Goal: Communication & Community: Answer question/provide support

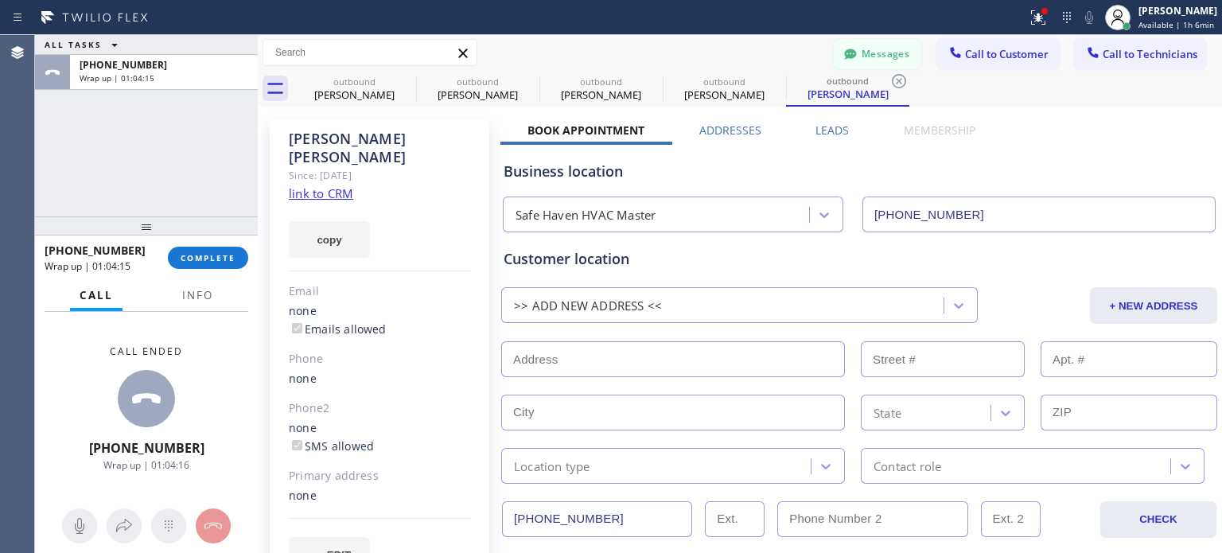
click at [218, 248] on button "COMPLETE" at bounding box center [208, 258] width 80 height 22
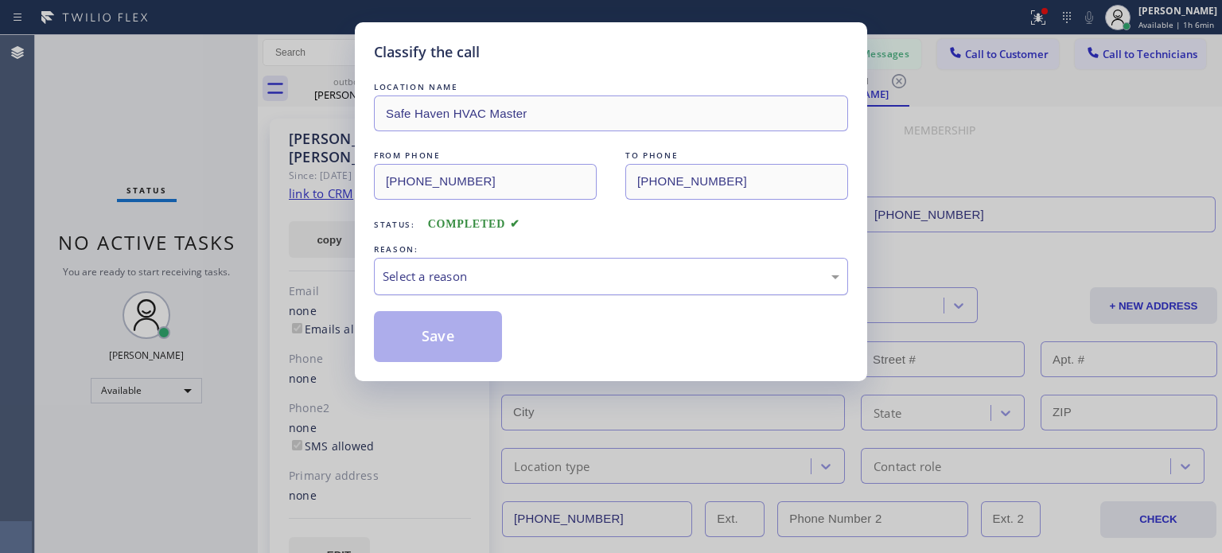
click at [472, 289] on div "Select a reason" at bounding box center [611, 276] width 474 height 37
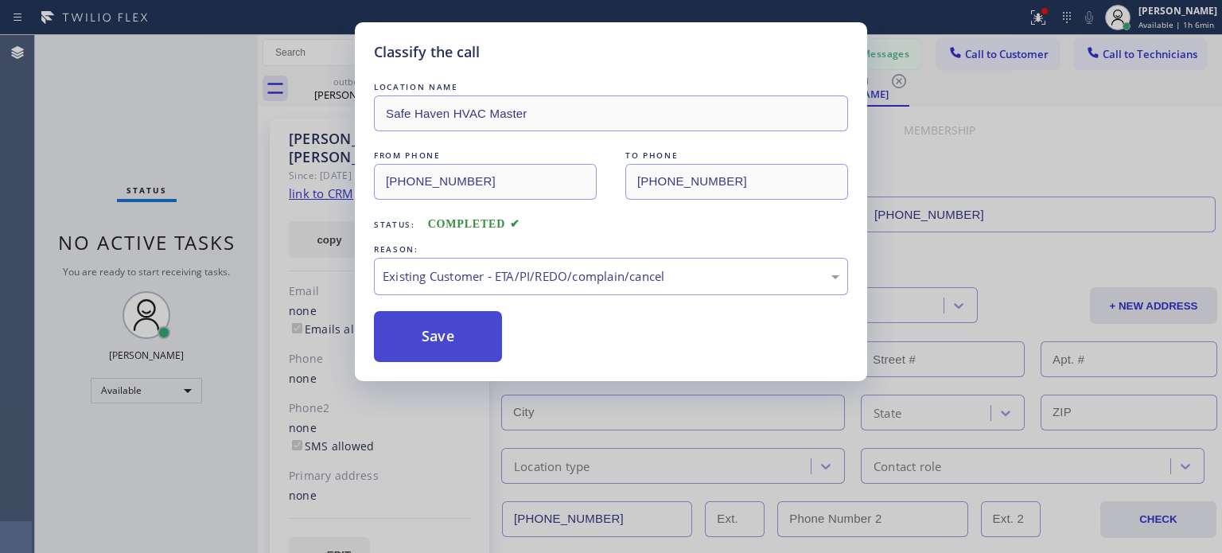
click at [453, 320] on button "Save" at bounding box center [438, 336] width 128 height 51
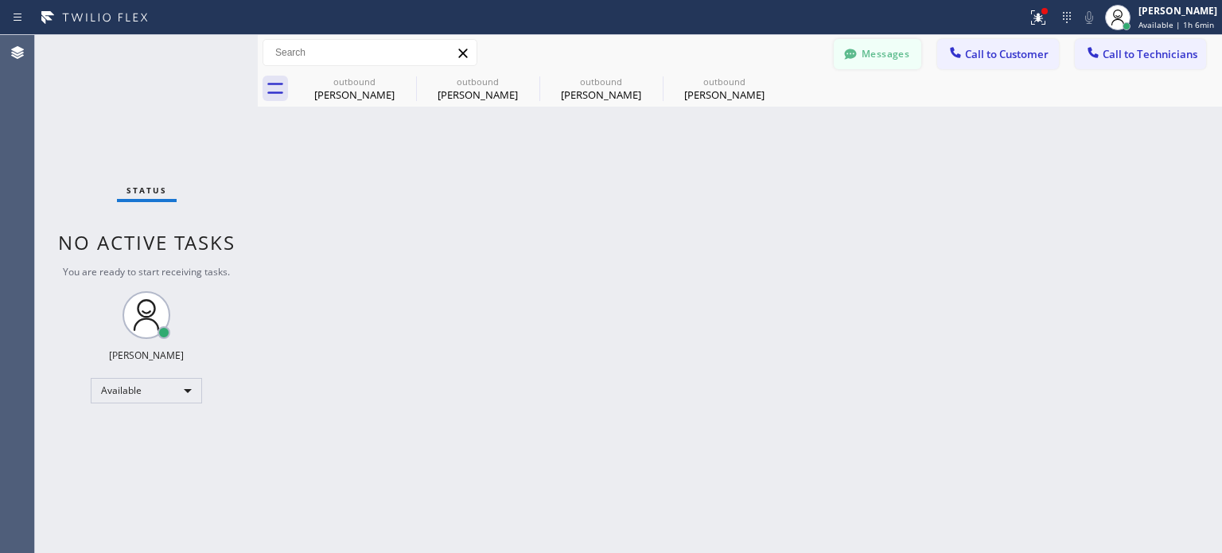
click at [865, 60] on button "Messages" at bounding box center [877, 54] width 87 height 30
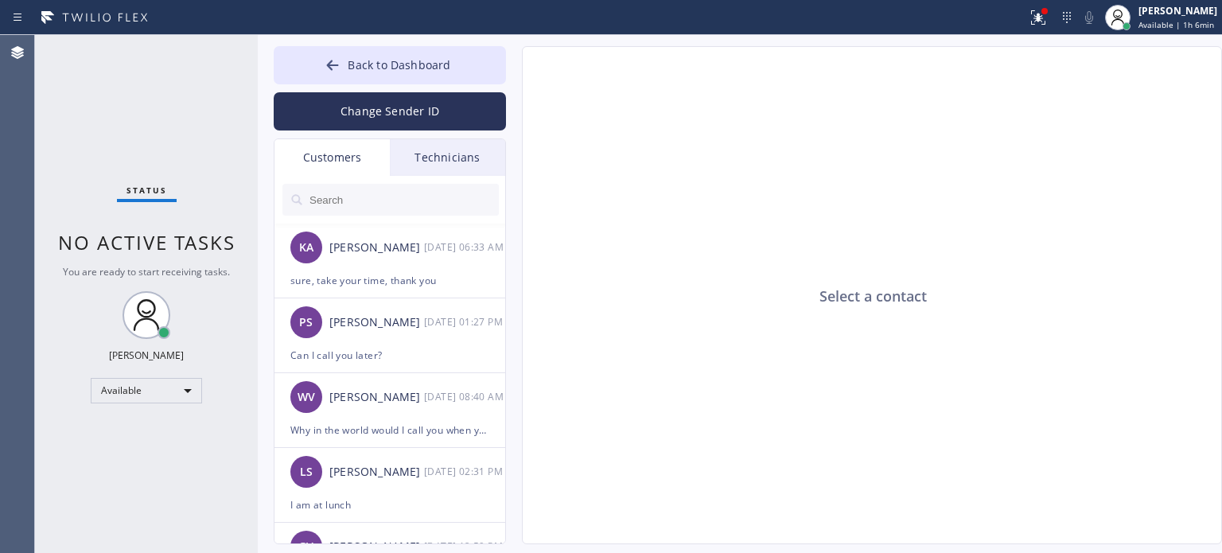
click at [442, 153] on div "Technicians" at bounding box center [447, 157] width 115 height 37
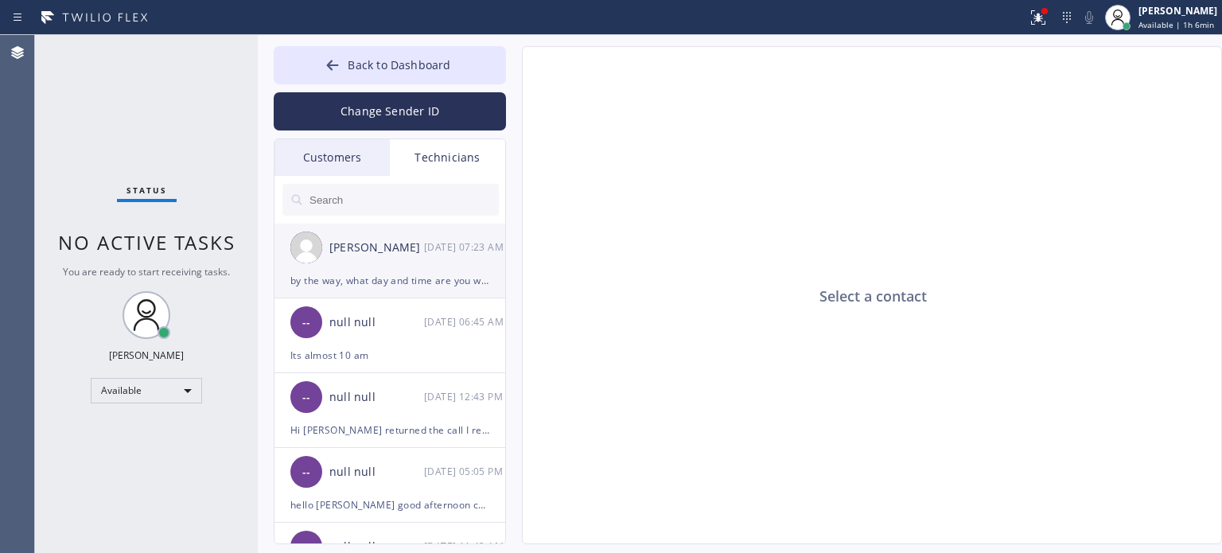
click at [363, 270] on div "[PERSON_NAME] [DATE] 07:23 AM" at bounding box center [390, 248] width 232 height 48
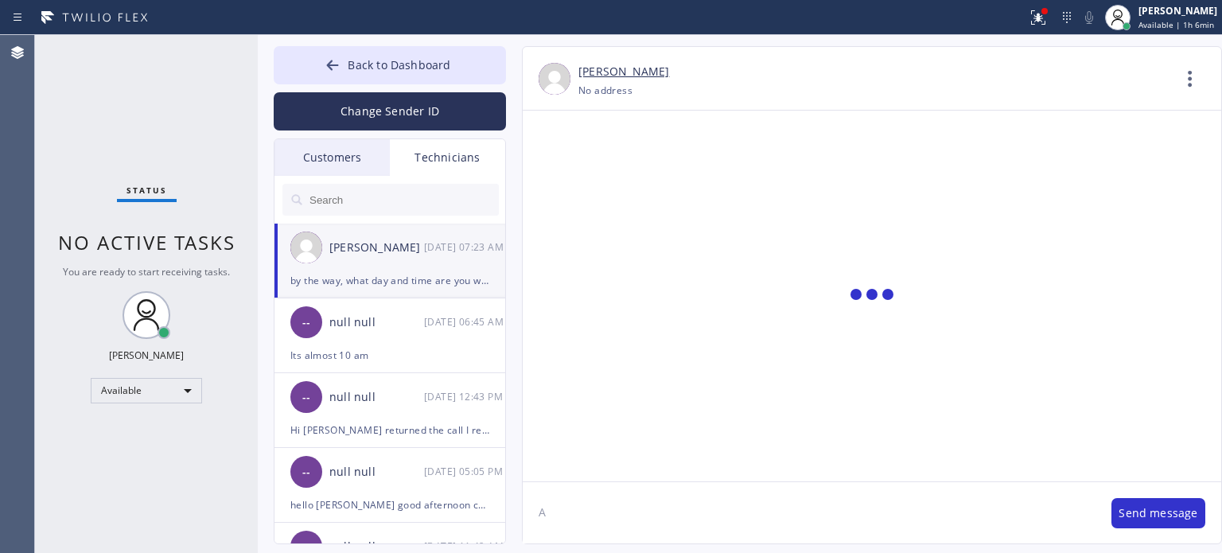
scroll to position [142, 0]
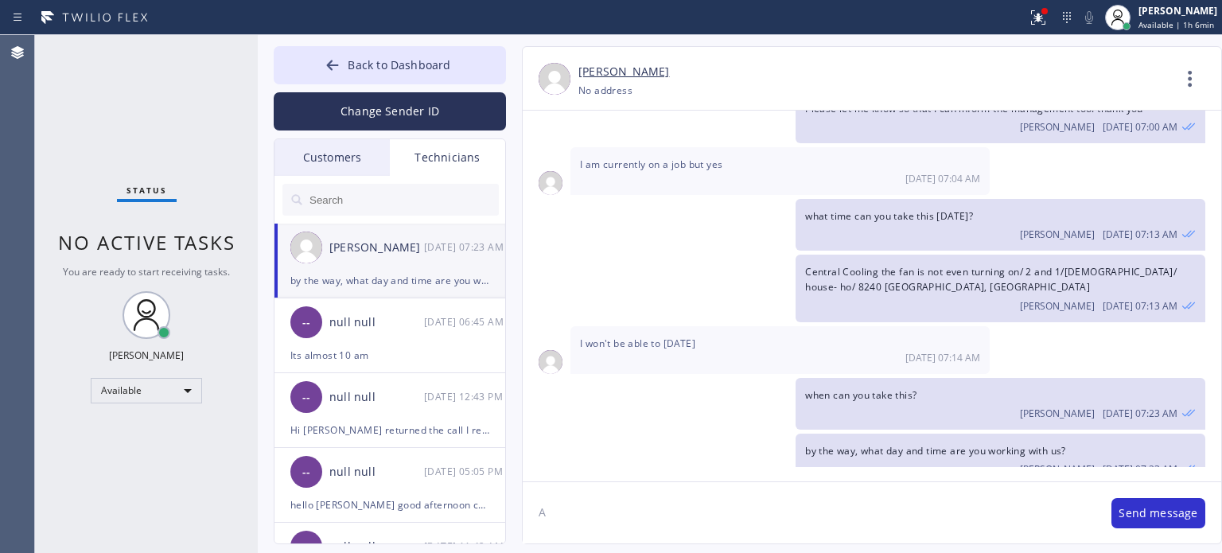
click at [735, 505] on textarea "A" at bounding box center [809, 512] width 573 height 61
drag, startPoint x: 559, startPoint y: 507, endPoint x: 534, endPoint y: 502, distance: 26.1
click at [534, 502] on textarea "A" at bounding box center [809, 512] width 573 height 61
type textarea "pls let me know, I am waiting"
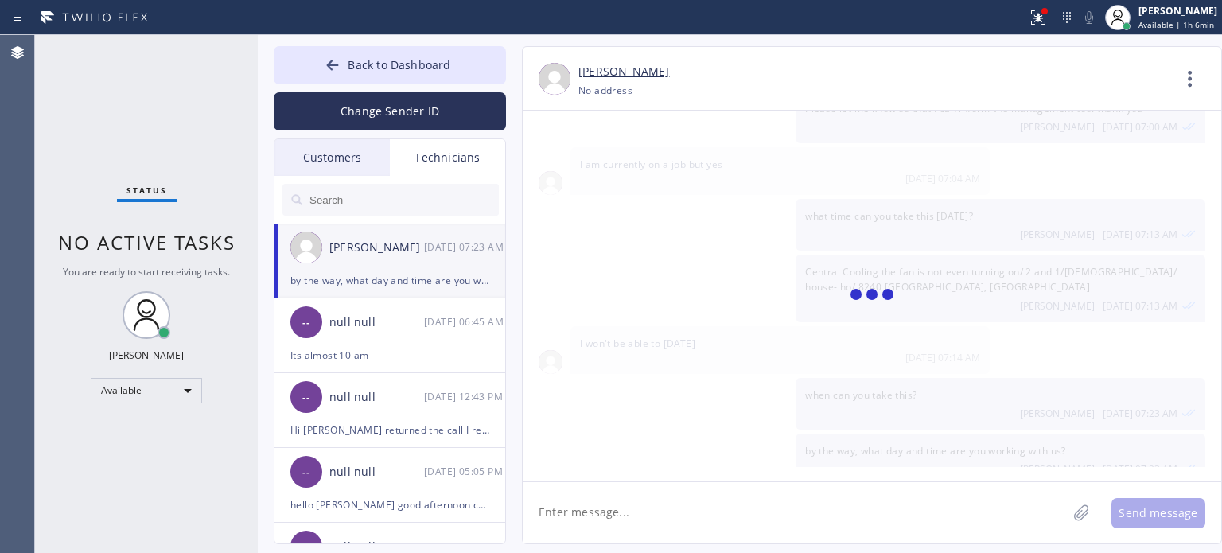
scroll to position [197, 0]
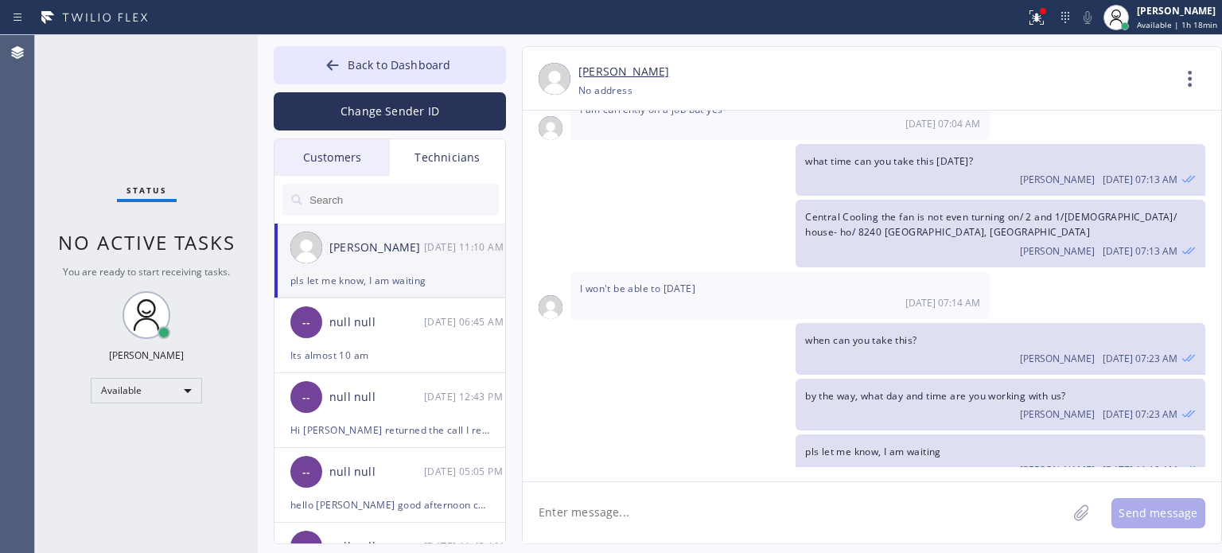
click at [332, 161] on div "Customers" at bounding box center [331, 157] width 115 height 37
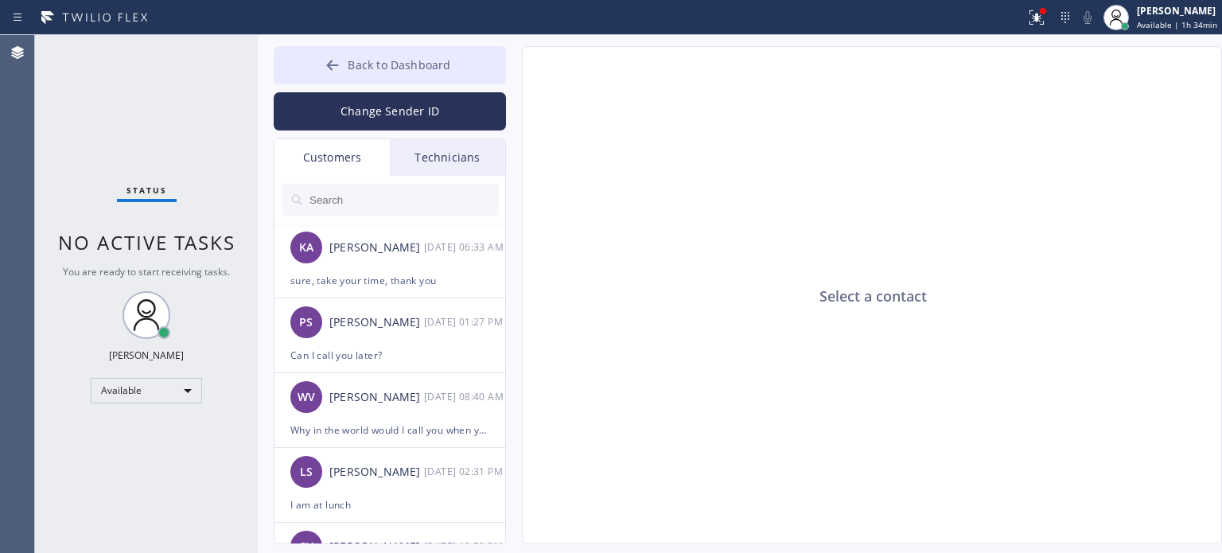
drag, startPoint x: 324, startPoint y: 68, endPoint x: 384, endPoint y: 76, distance: 60.9
click at [325, 68] on div at bounding box center [332, 66] width 19 height 19
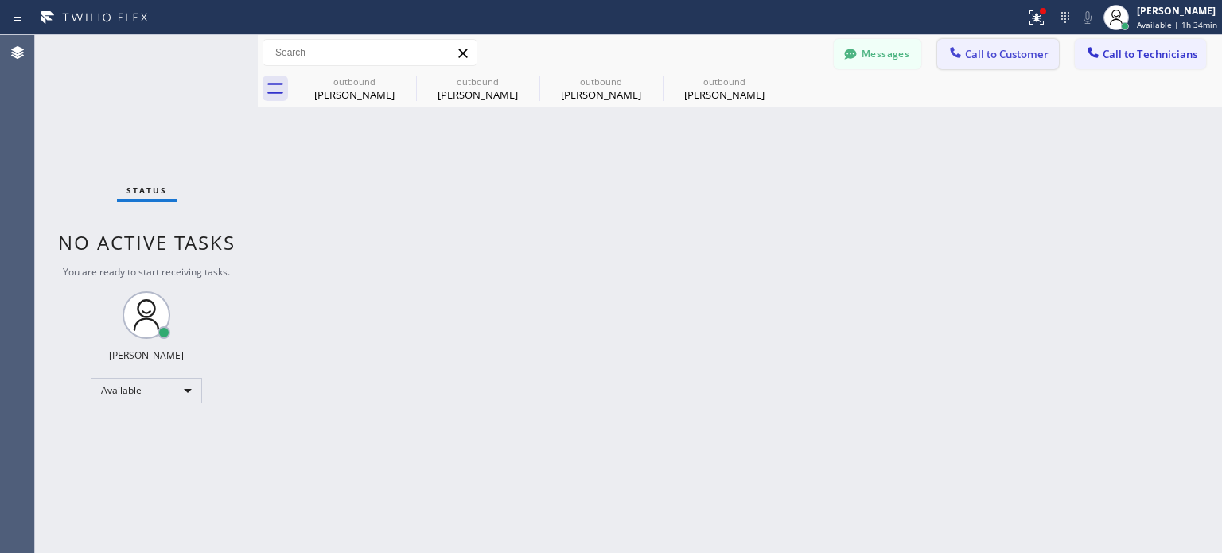
click at [948, 53] on icon at bounding box center [955, 53] width 16 height 16
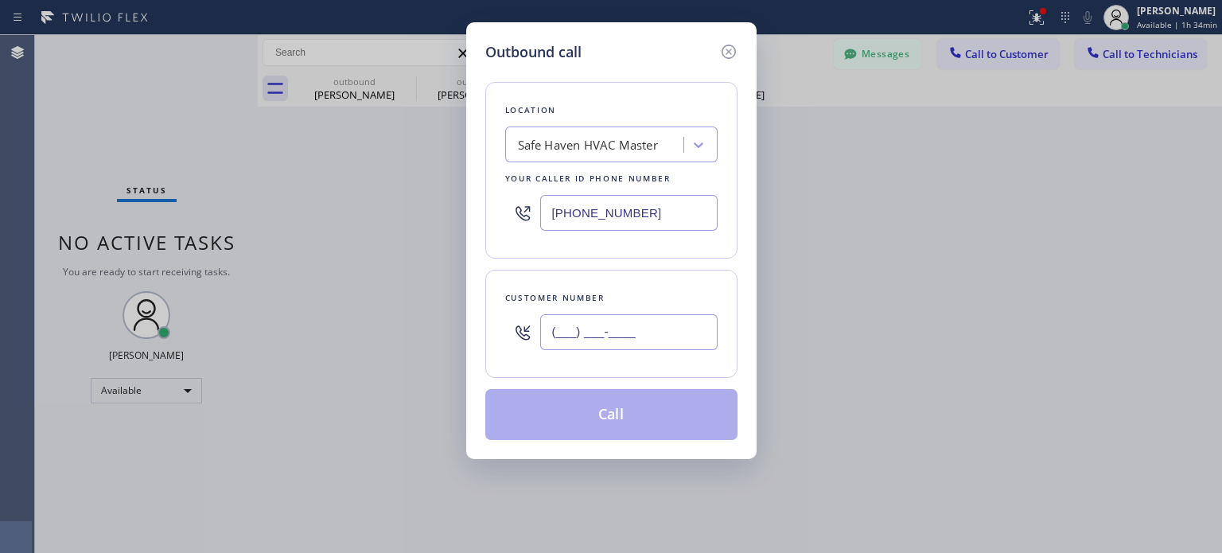
click at [649, 331] on input "(___) ___-____" at bounding box center [628, 332] width 177 height 36
paste input "973) 641-9207"
type input "[PHONE_NUMBER]"
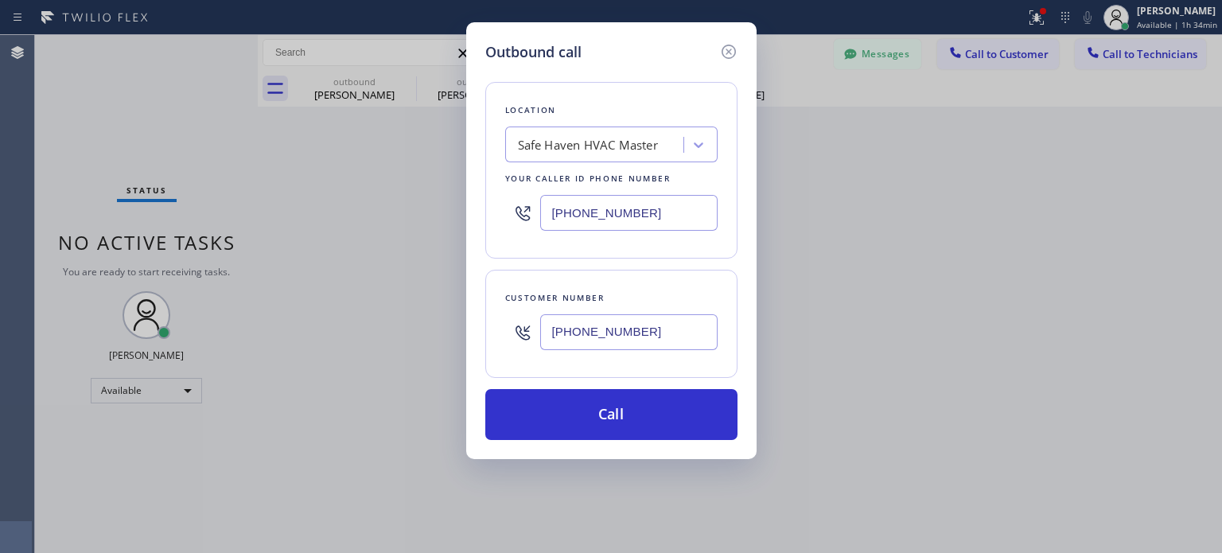
click at [610, 196] on input "[PHONE_NUMBER]" at bounding box center [628, 213] width 177 height 36
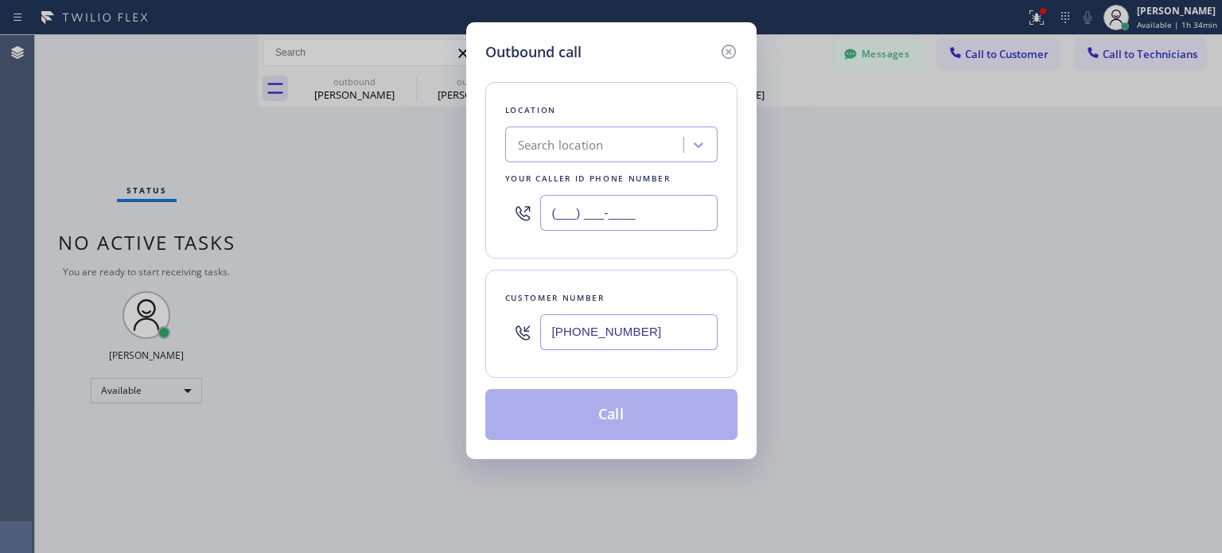
click at [610, 196] on input "(___) ___-____" at bounding box center [628, 213] width 177 height 36
type input "(___) ___-____"
click at [579, 142] on div "Search location" at bounding box center [561, 145] width 86 height 18
paste input "[MEDICAL_DATA] Electrical"
type input "[MEDICAL_DATA] Electrical"
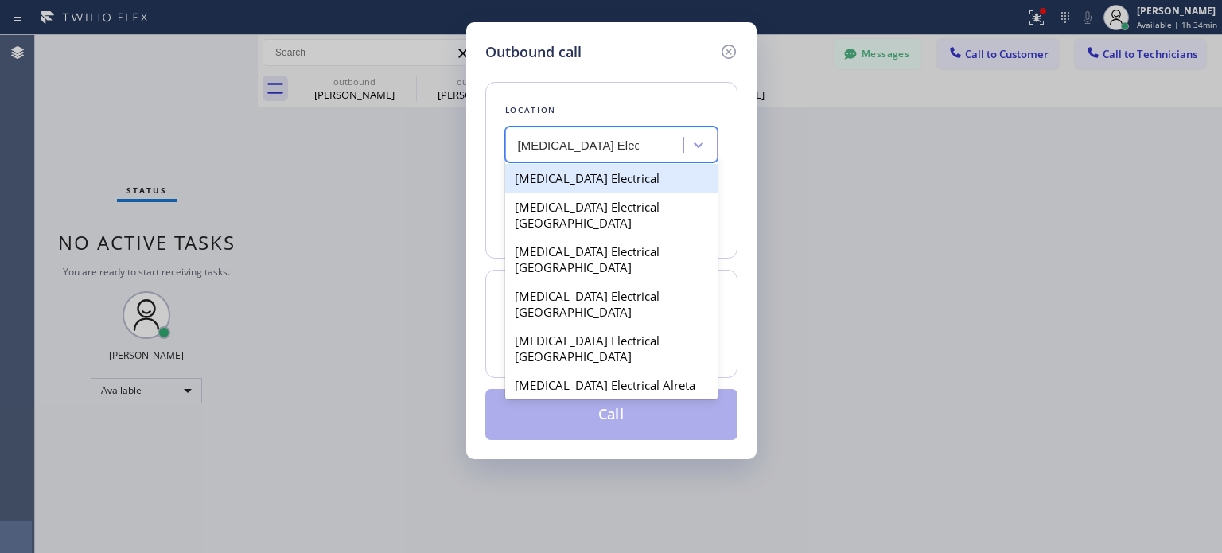
click at [574, 175] on div "[MEDICAL_DATA] Electrical" at bounding box center [611, 178] width 212 height 29
type input "[PHONE_NUMBER]"
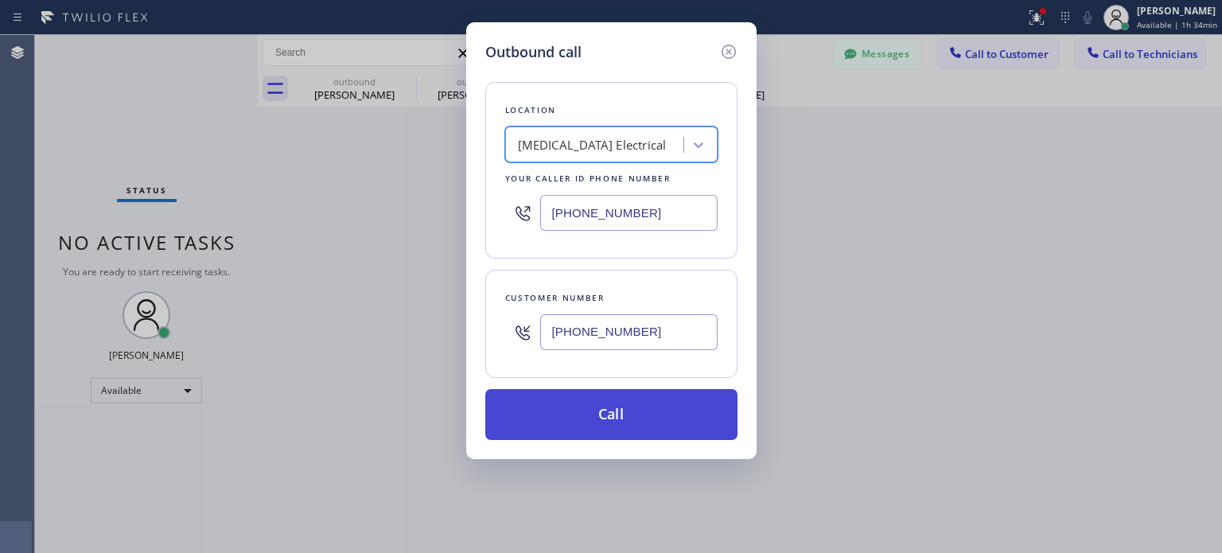
click at [545, 412] on button "Call" at bounding box center [611, 414] width 252 height 51
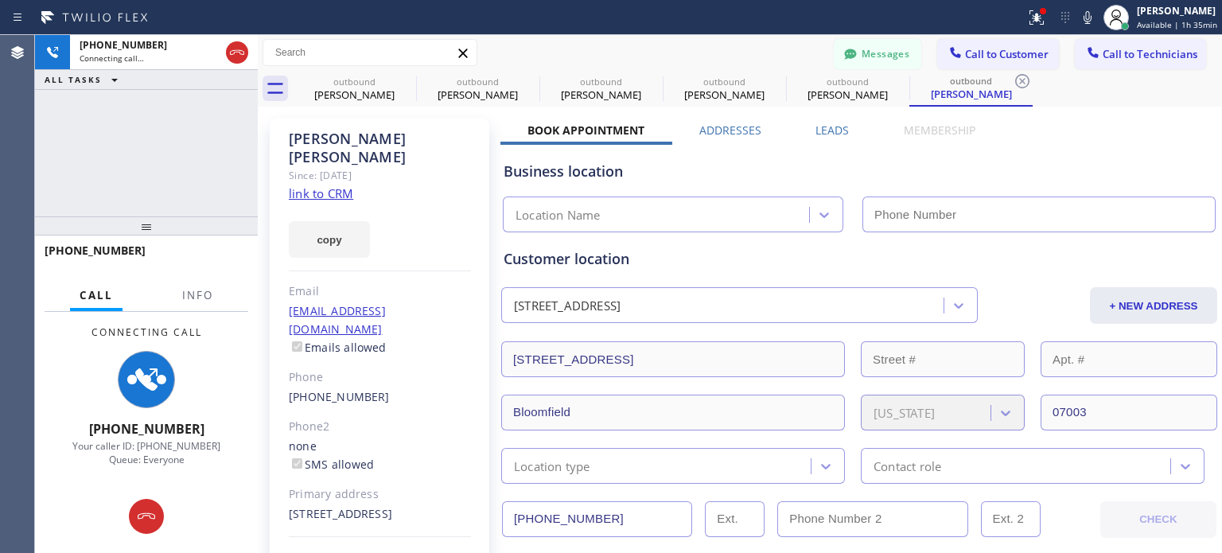
type input "[PHONE_NUMBER]"
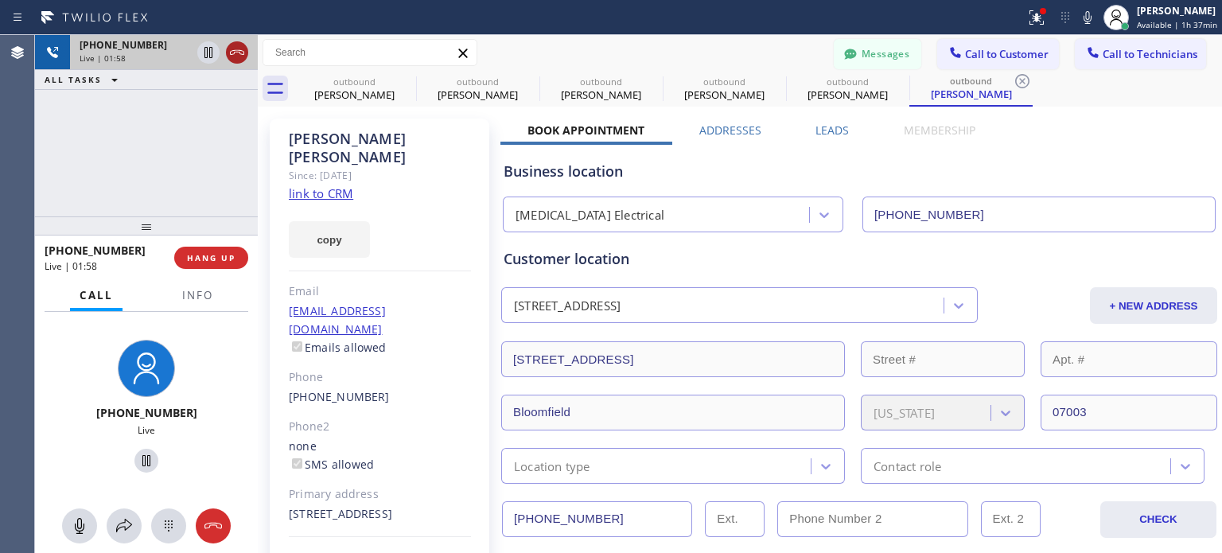
click at [236, 55] on icon at bounding box center [236, 52] width 19 height 19
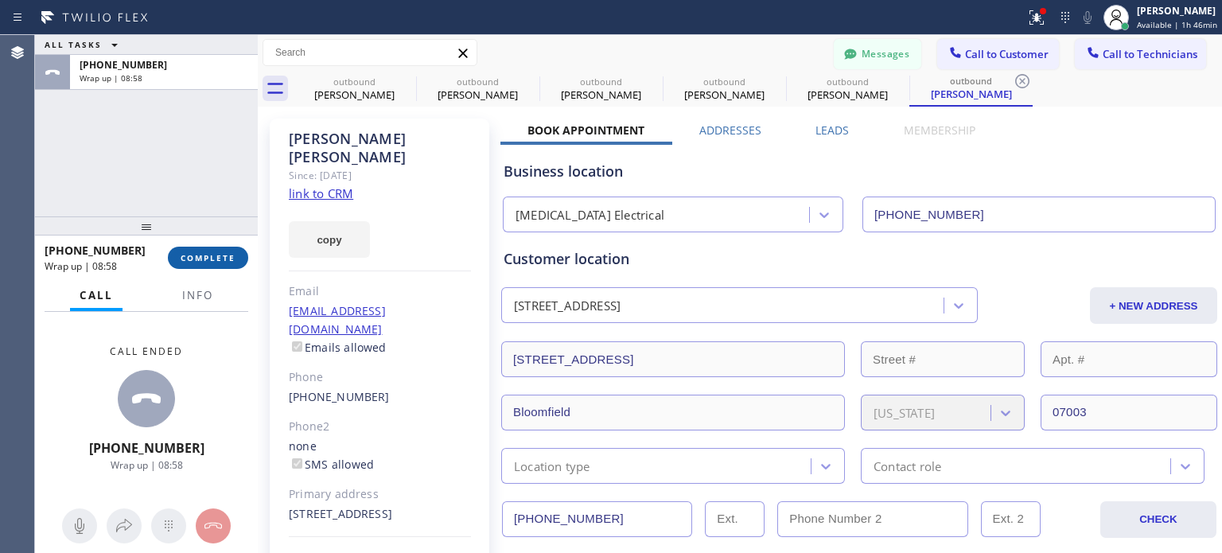
click at [218, 260] on span "COMPLETE" at bounding box center [208, 257] width 55 height 11
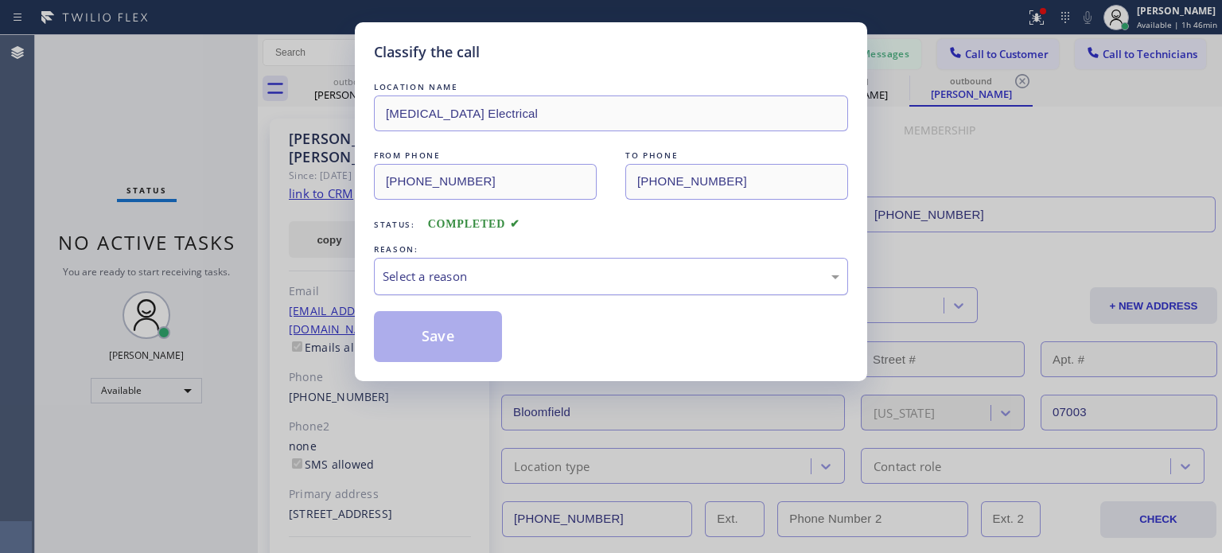
click at [457, 267] on div "Select a reason" at bounding box center [611, 276] width 457 height 18
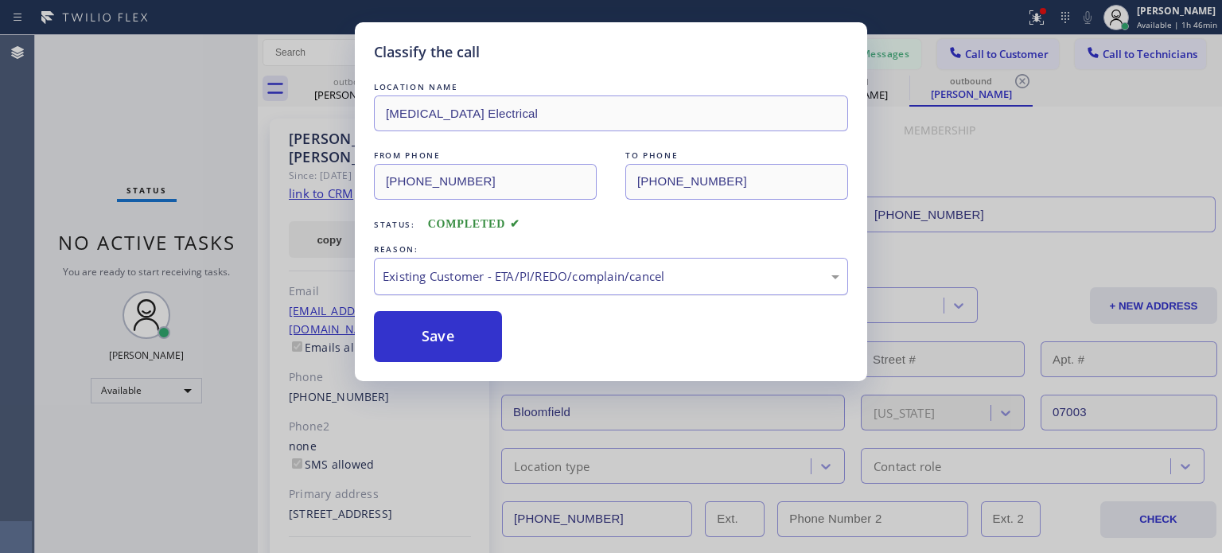
drag, startPoint x: 445, startPoint y: 336, endPoint x: 702, endPoint y: 266, distance: 266.8
click at [445, 335] on button "Save" at bounding box center [438, 336] width 128 height 51
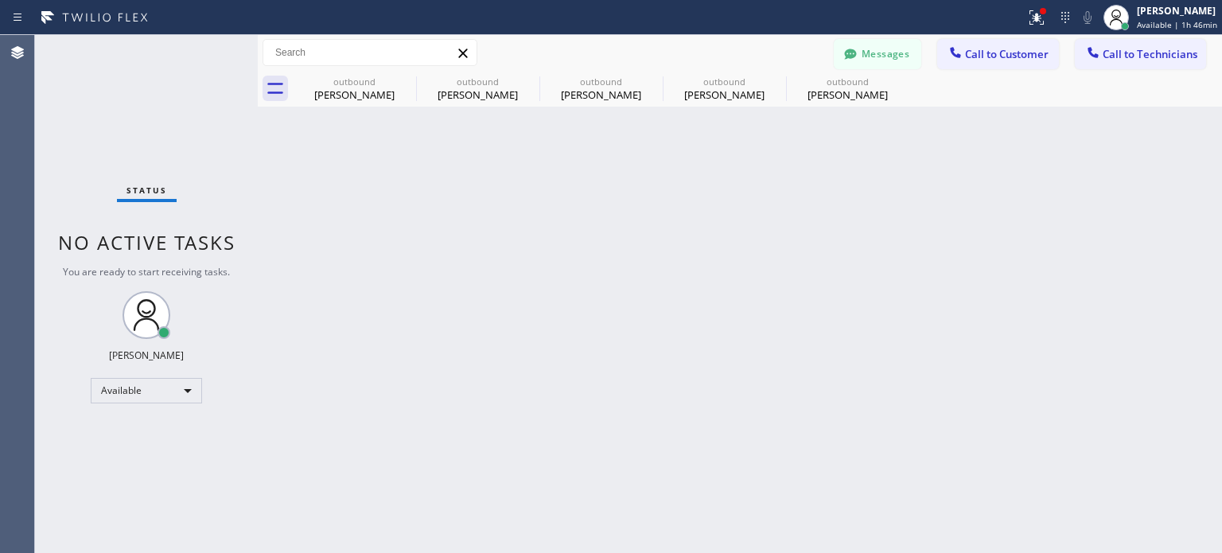
drag, startPoint x: 979, startPoint y: 51, endPoint x: 954, endPoint y: 60, distance: 27.2
click at [978, 51] on span "Call to Customer" at bounding box center [1007, 54] width 84 height 14
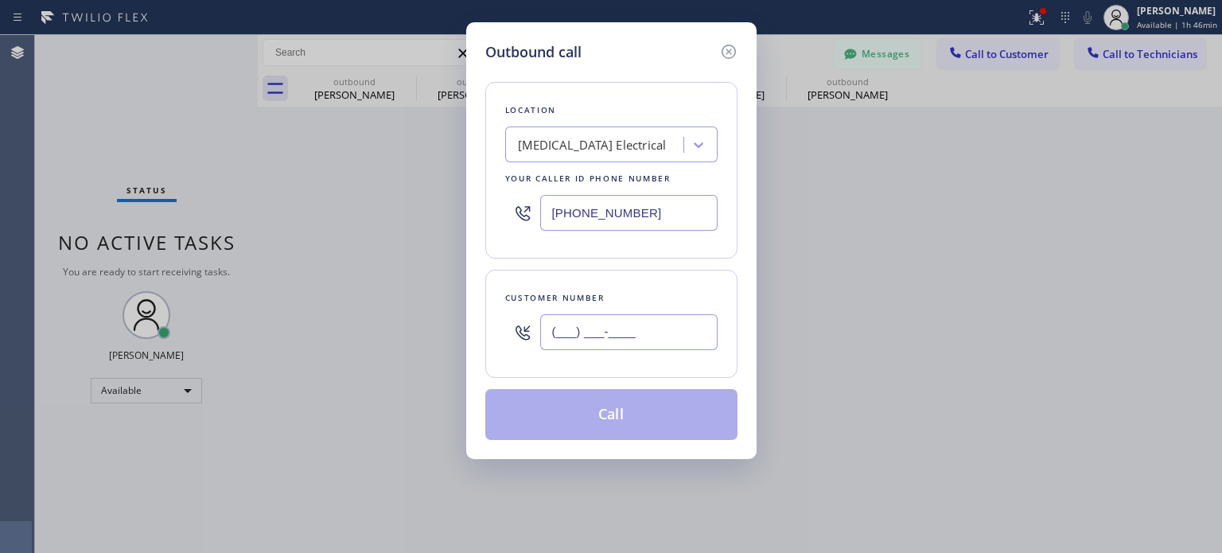
click at [591, 319] on input "(___) ___-____" at bounding box center [628, 332] width 177 height 36
paste input "973) 641-9207"
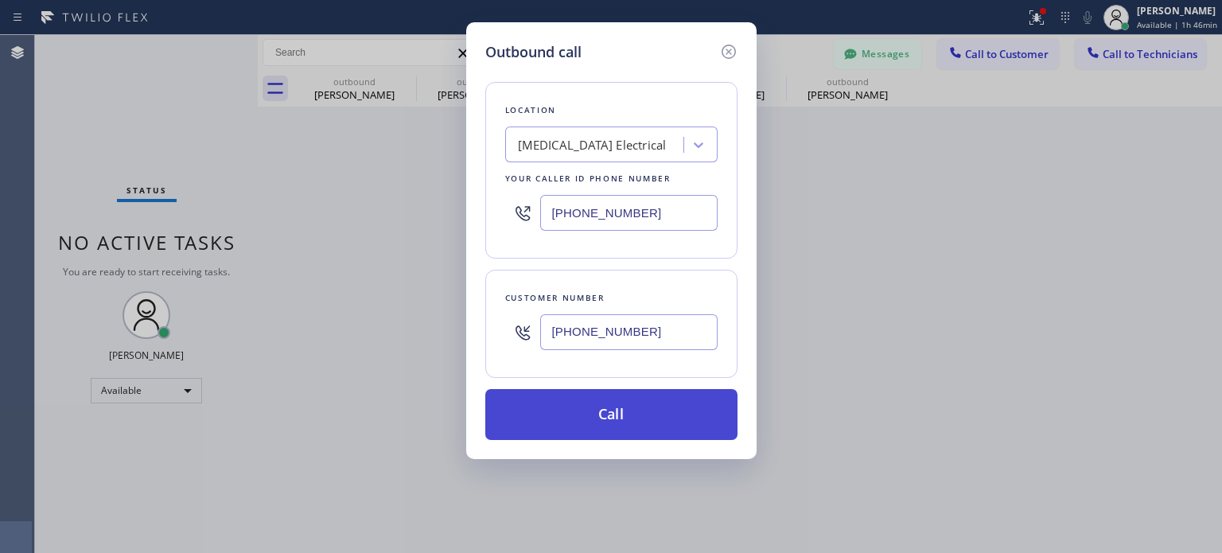
type input "[PHONE_NUMBER]"
click at [544, 426] on button "Call" at bounding box center [611, 414] width 252 height 51
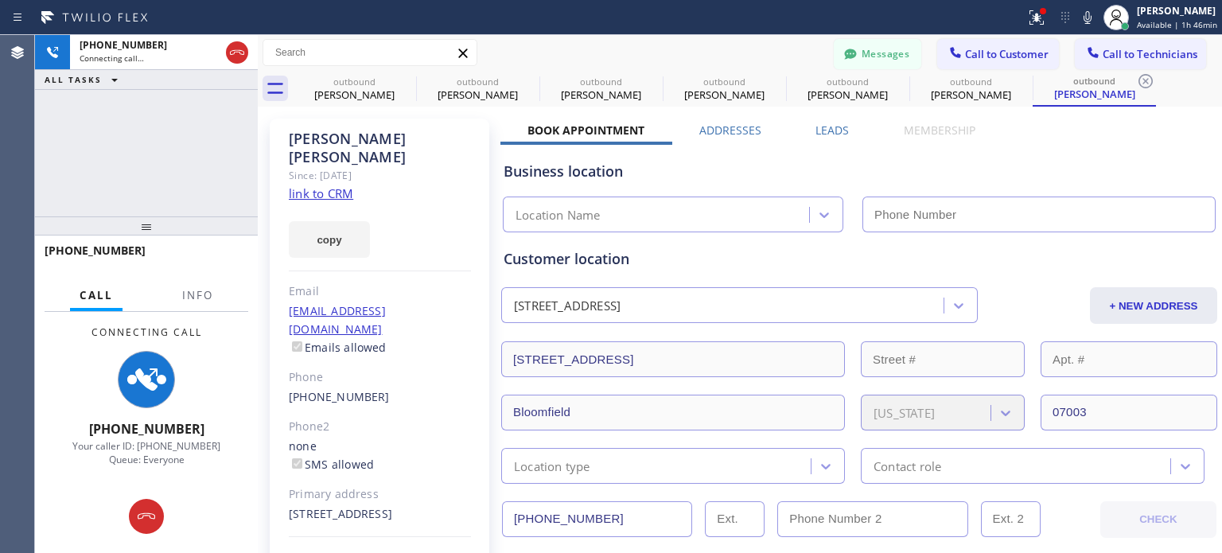
type input "[PHONE_NUMBER]"
